Goal: Task Accomplishment & Management: Complete application form

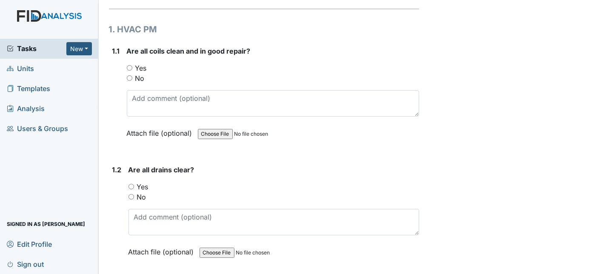
scroll to position [115, 0]
click at [128, 66] on input "Yes" at bounding box center [130, 69] width 6 height 6
radio input "true"
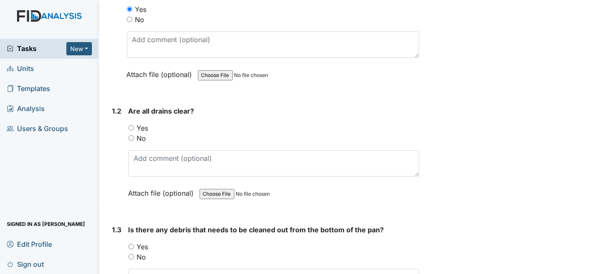
scroll to position [180, 0]
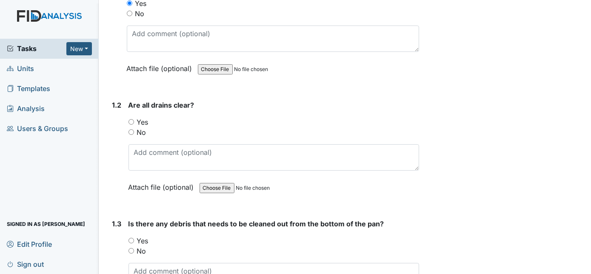
click at [129, 119] on input "Yes" at bounding box center [132, 122] width 6 height 6
radio input "true"
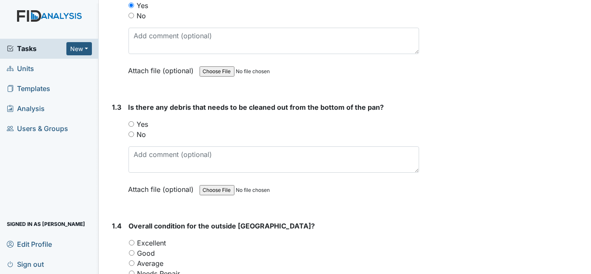
scroll to position [298, 0]
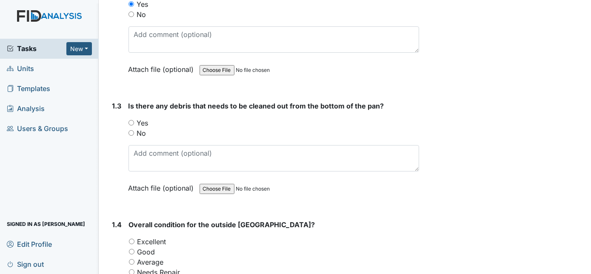
click at [130, 130] on input "No" at bounding box center [132, 133] width 6 height 6
radio input "true"
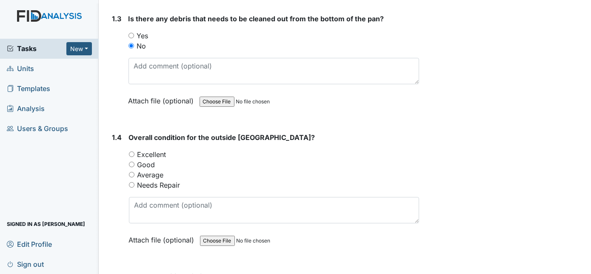
scroll to position [398, 0]
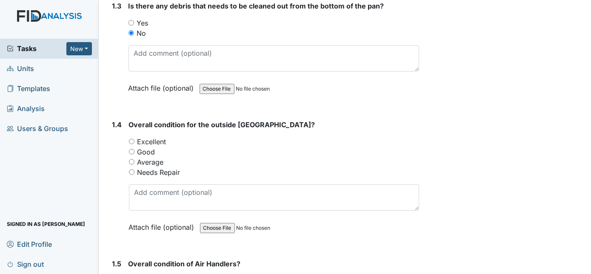
click at [134, 149] on input "Good" at bounding box center [132, 152] width 6 height 6
radio input "true"
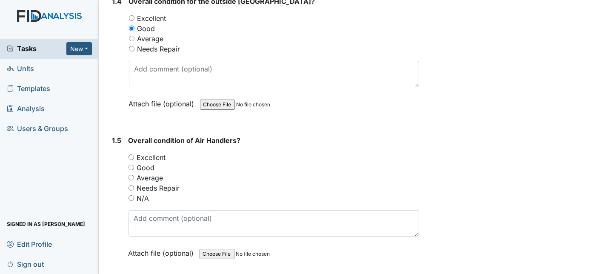
scroll to position [522, 0]
click at [133, 165] on input "Good" at bounding box center [132, 168] width 6 height 6
radio input "true"
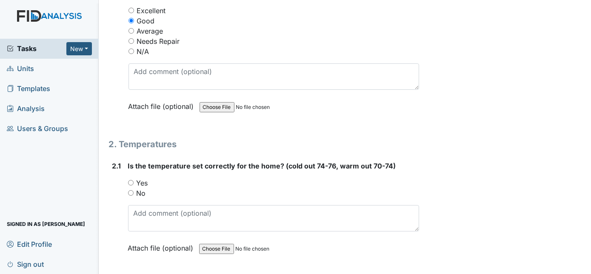
scroll to position [670, 0]
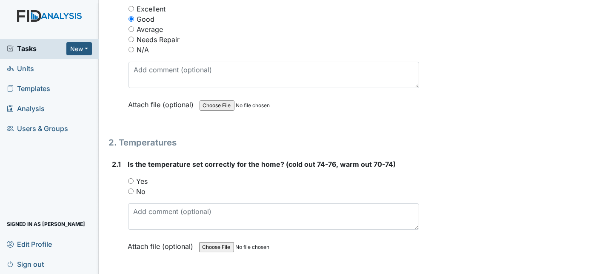
click at [130, 178] on input "Yes" at bounding box center [131, 181] width 6 height 6
radio input "true"
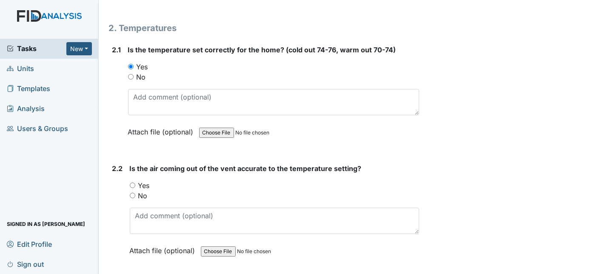
scroll to position [800, 0]
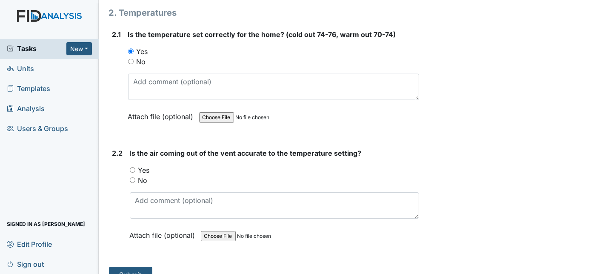
click at [131, 167] on input "Yes" at bounding box center [133, 170] width 6 height 6
radio input "true"
click at [142, 267] on button "Submit" at bounding box center [130, 275] width 43 height 16
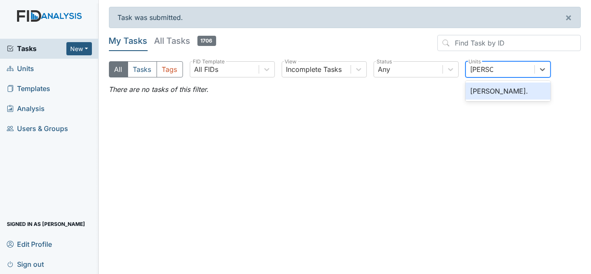
type input "dixon rd"
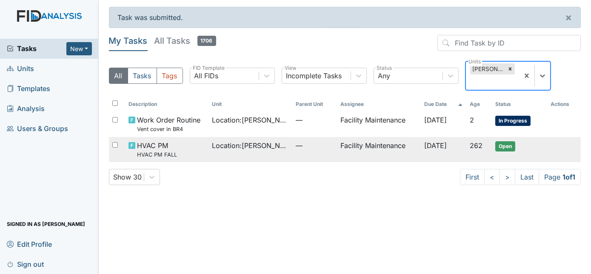
click at [364, 137] on td "Facility Maintenance" at bounding box center [379, 149] width 84 height 25
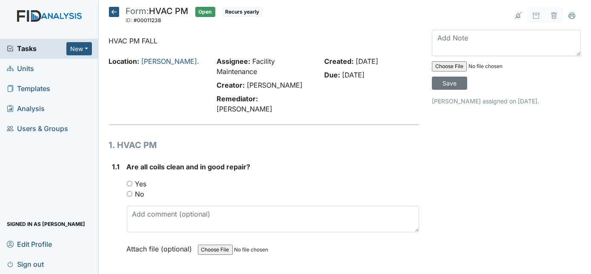
click at [131, 179] on div "Yes" at bounding box center [273, 184] width 293 height 10
click at [129, 181] on input "Yes" at bounding box center [130, 184] width 6 height 6
radio input "true"
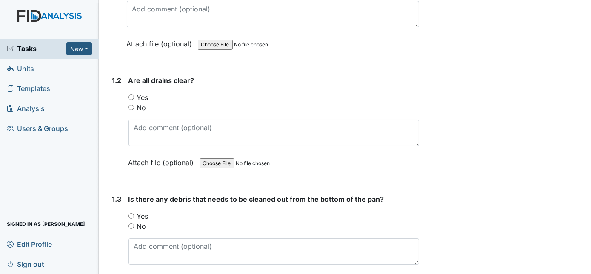
scroll to position [240, 0]
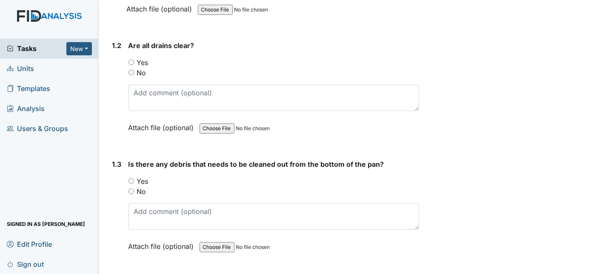
click at [130, 60] on input "Yes" at bounding box center [132, 63] width 6 height 6
radio input "true"
click at [131, 178] on input "Yes" at bounding box center [132, 181] width 6 height 6
radio input "true"
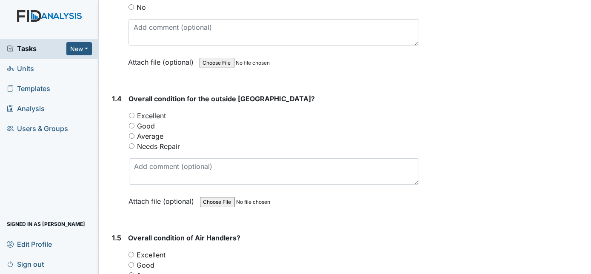
scroll to position [443, 0]
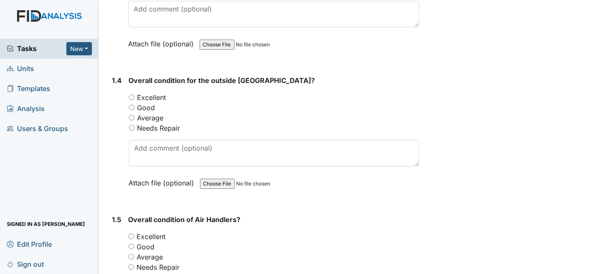
click at [130, 105] on input "Good" at bounding box center [132, 108] width 6 height 6
radio input "true"
click at [131, 244] on input "Good" at bounding box center [132, 247] width 6 height 6
radio input "true"
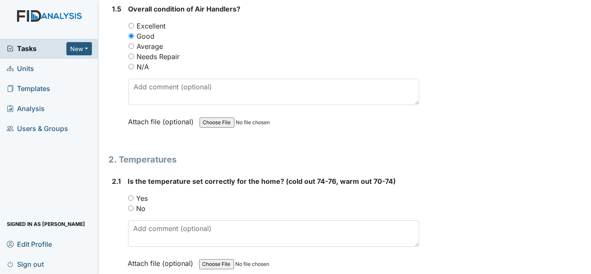
scroll to position [751, 0]
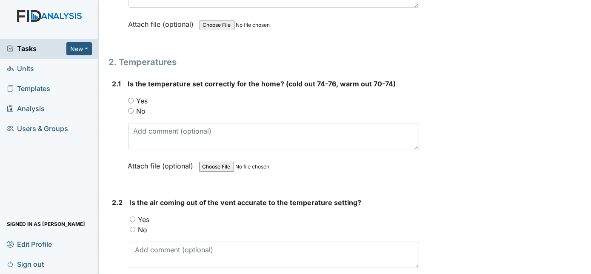
click at [130, 98] on input "Yes" at bounding box center [131, 101] width 6 height 6
radio input "true"
click at [130, 217] on input "Yes" at bounding box center [133, 220] width 6 height 6
radio input "true"
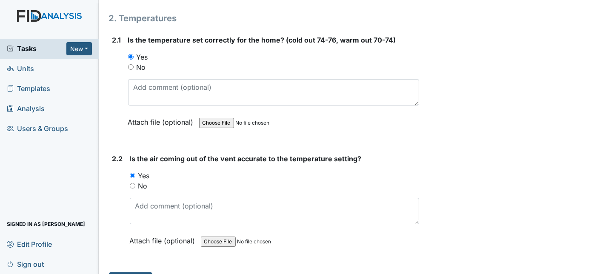
scroll to position [800, 0]
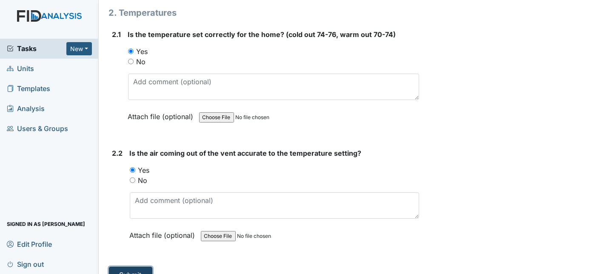
click at [134, 267] on button "Submit" at bounding box center [130, 275] width 43 height 16
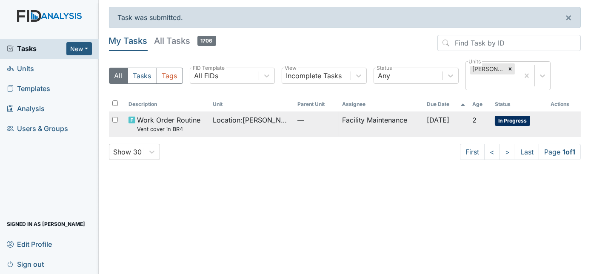
click at [238, 115] on span "Location : [PERSON_NAME]." at bounding box center [251, 120] width 77 height 10
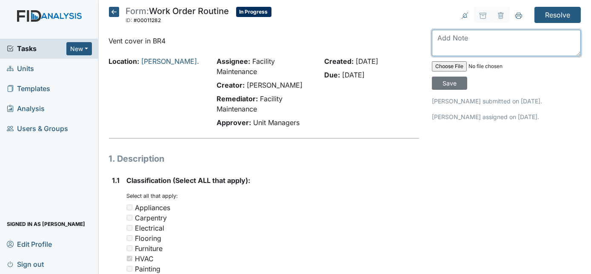
click at [470, 40] on textarea at bounding box center [506, 43] width 149 height 26
type textarea "replaced"
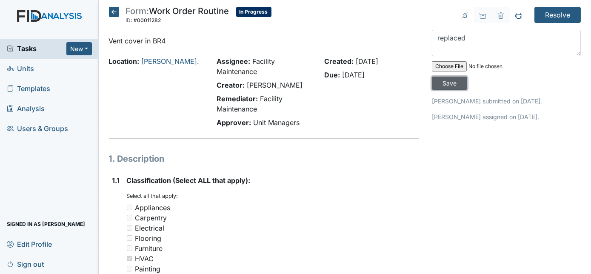
click at [467, 77] on input "Save" at bounding box center [449, 83] width 35 height 13
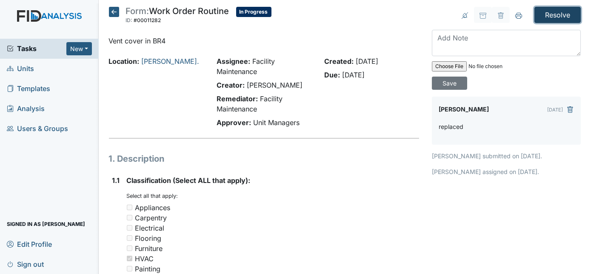
click at [551, 13] on input "Resolve" at bounding box center [558, 15] width 46 height 16
